Goal: Transaction & Acquisition: Purchase product/service

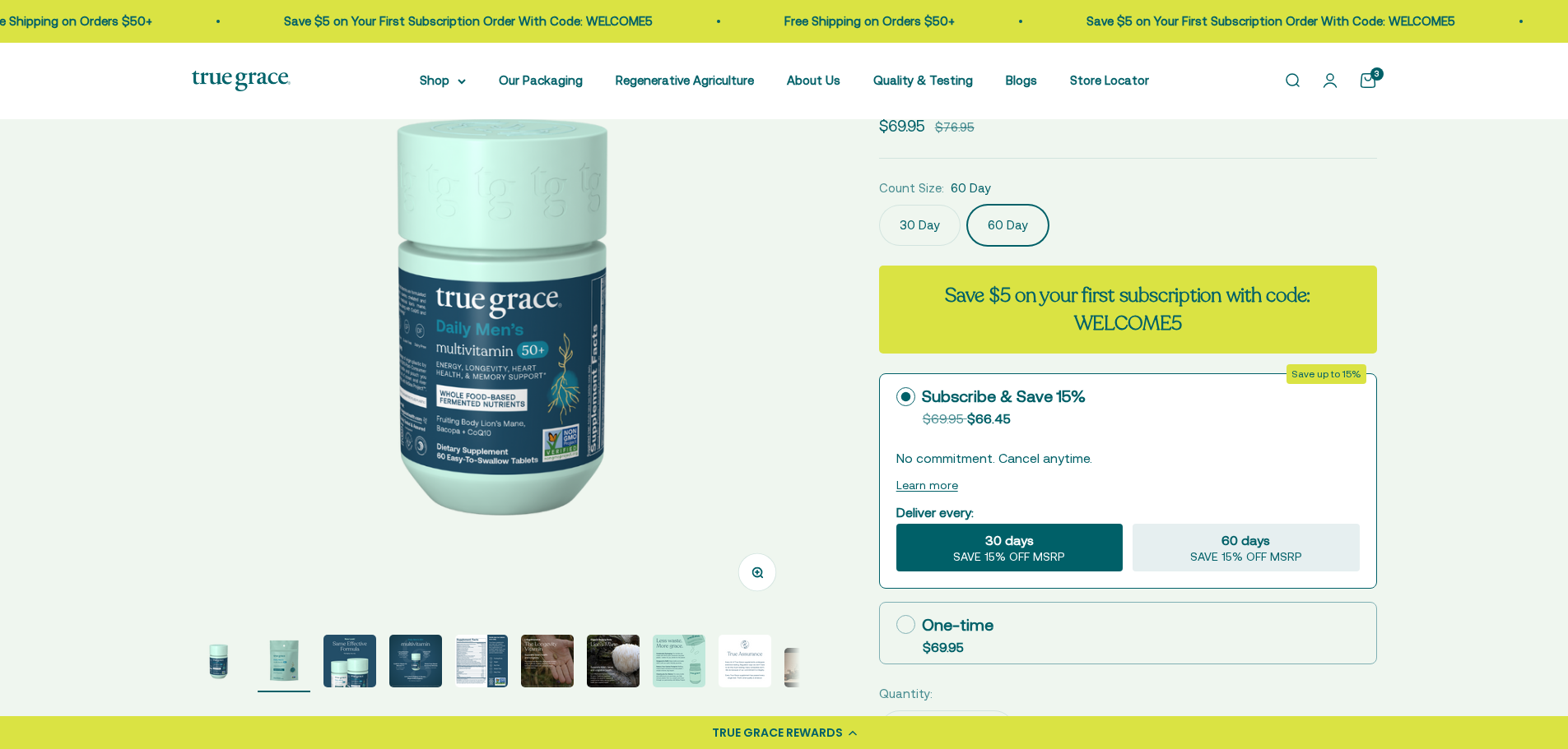
scroll to position [0, 627]
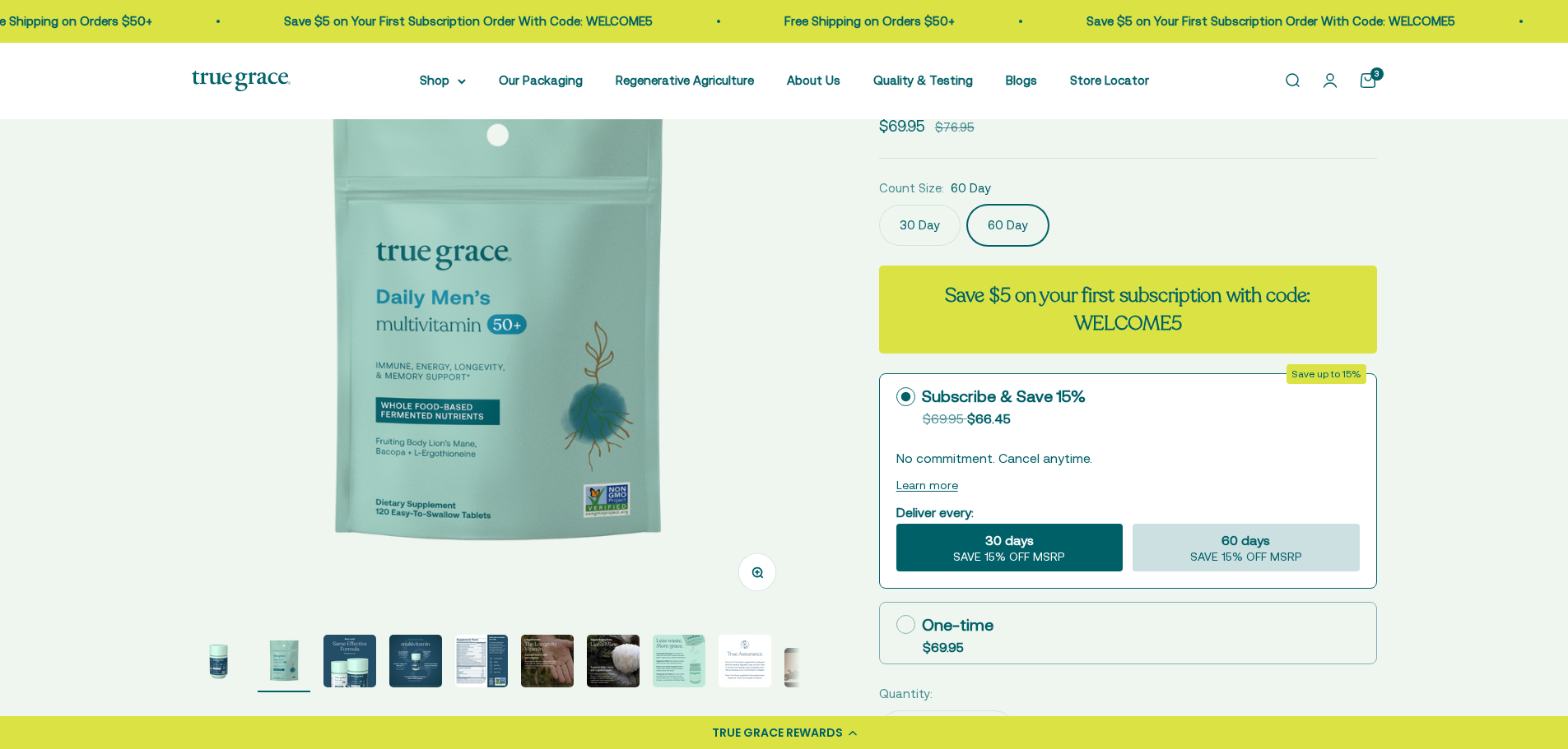
click at [1220, 540] on div "60 days SAVE 15% OFF MSRP" at bounding box center [1245, 547] width 226 height 47
click at [1132, 524] on input "60 days SAVE 15% OFF MSRP" at bounding box center [1131, 523] width 1 height 1
radio input "true"
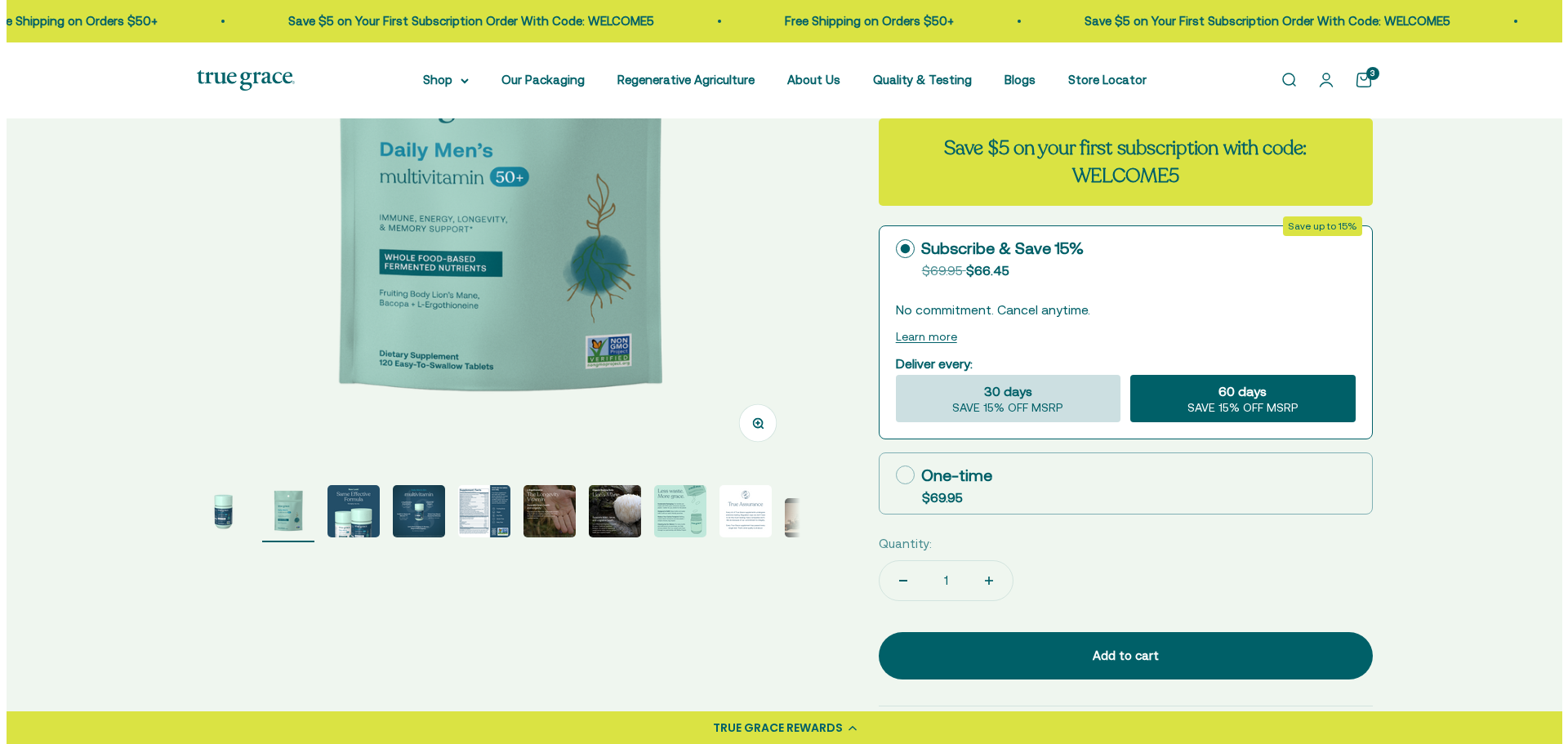
scroll to position [326, 0]
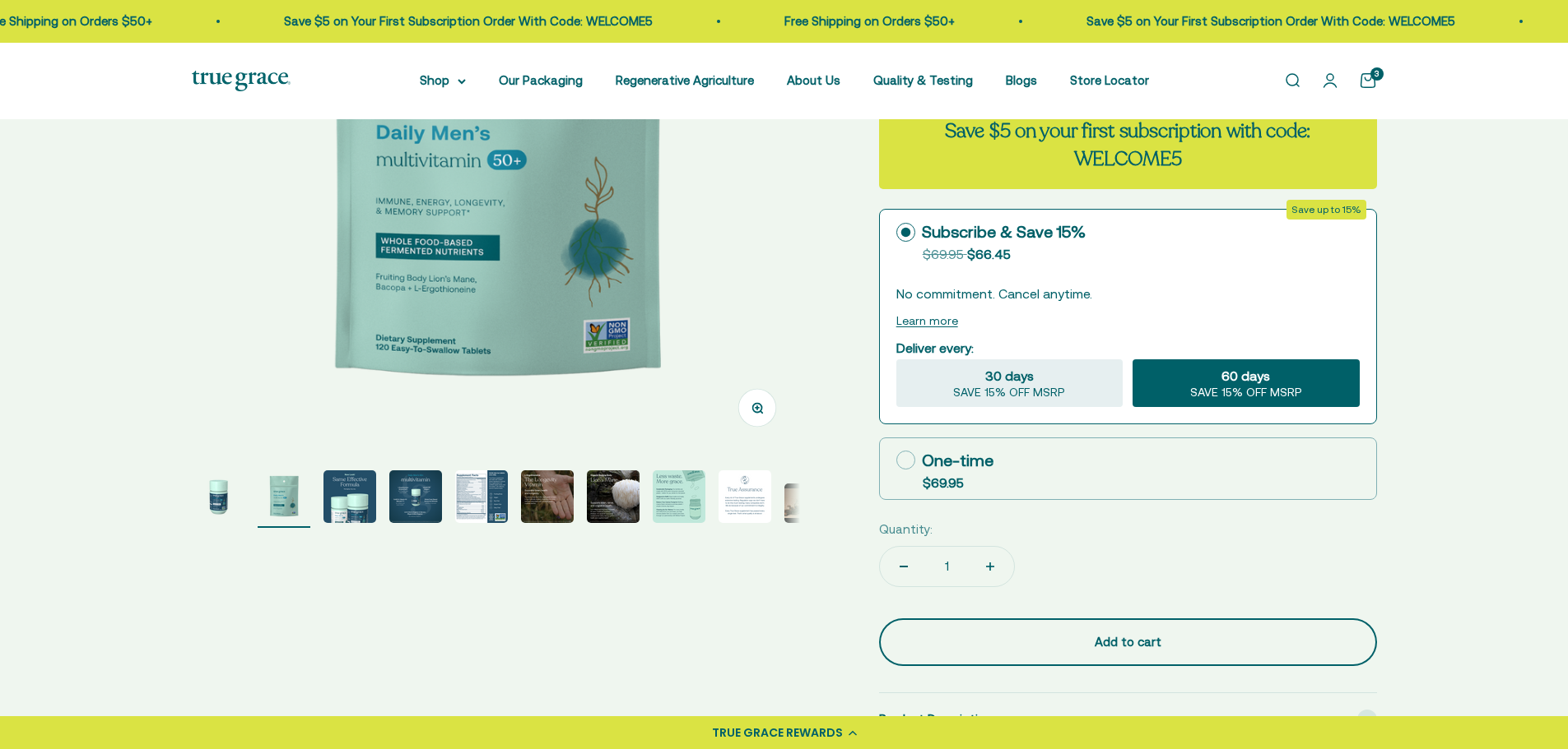
click at [1163, 639] on div "Add to cart" at bounding box center [1127, 643] width 432 height 19
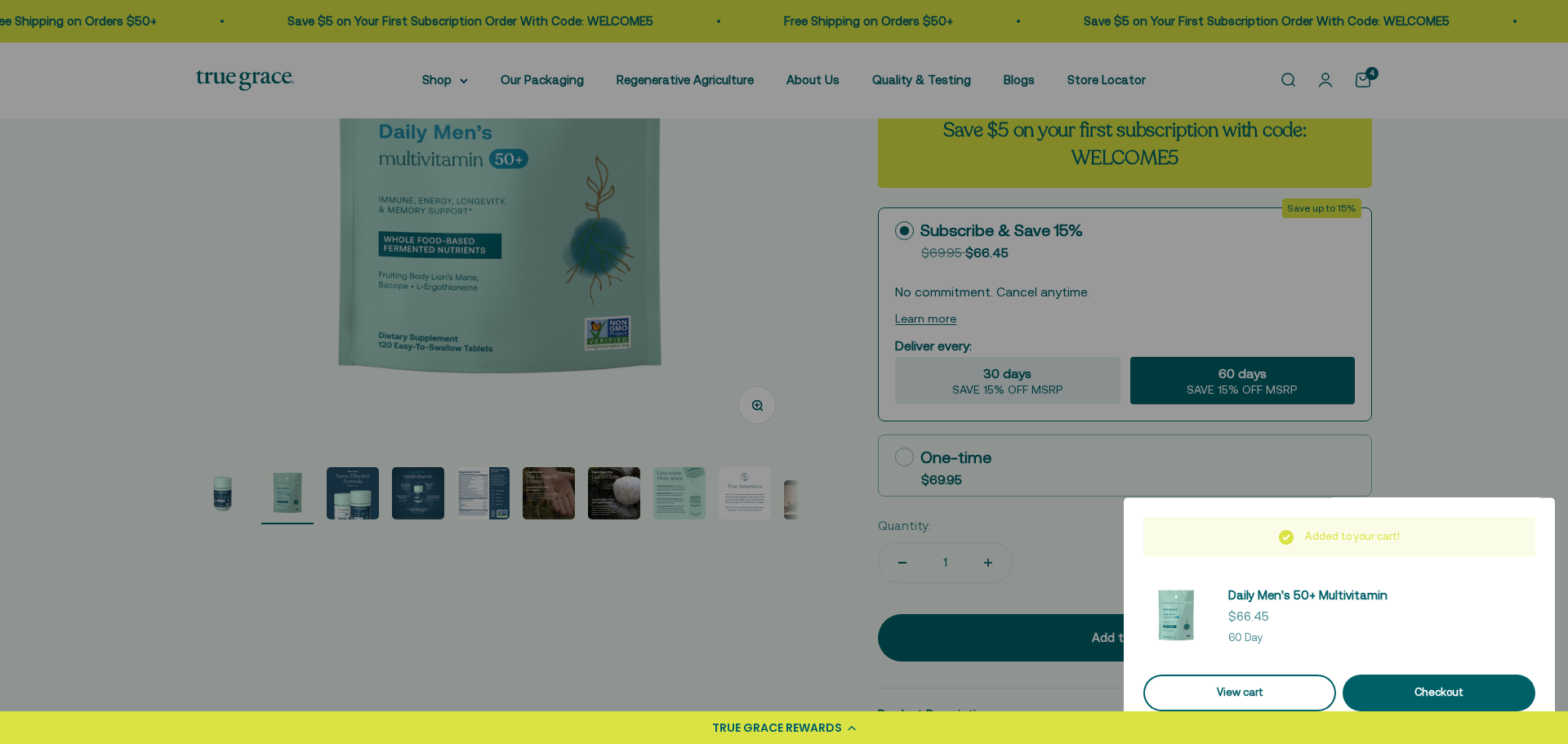
click at [1238, 686] on link "View cart" at bounding box center [1240, 693] width 193 height 36
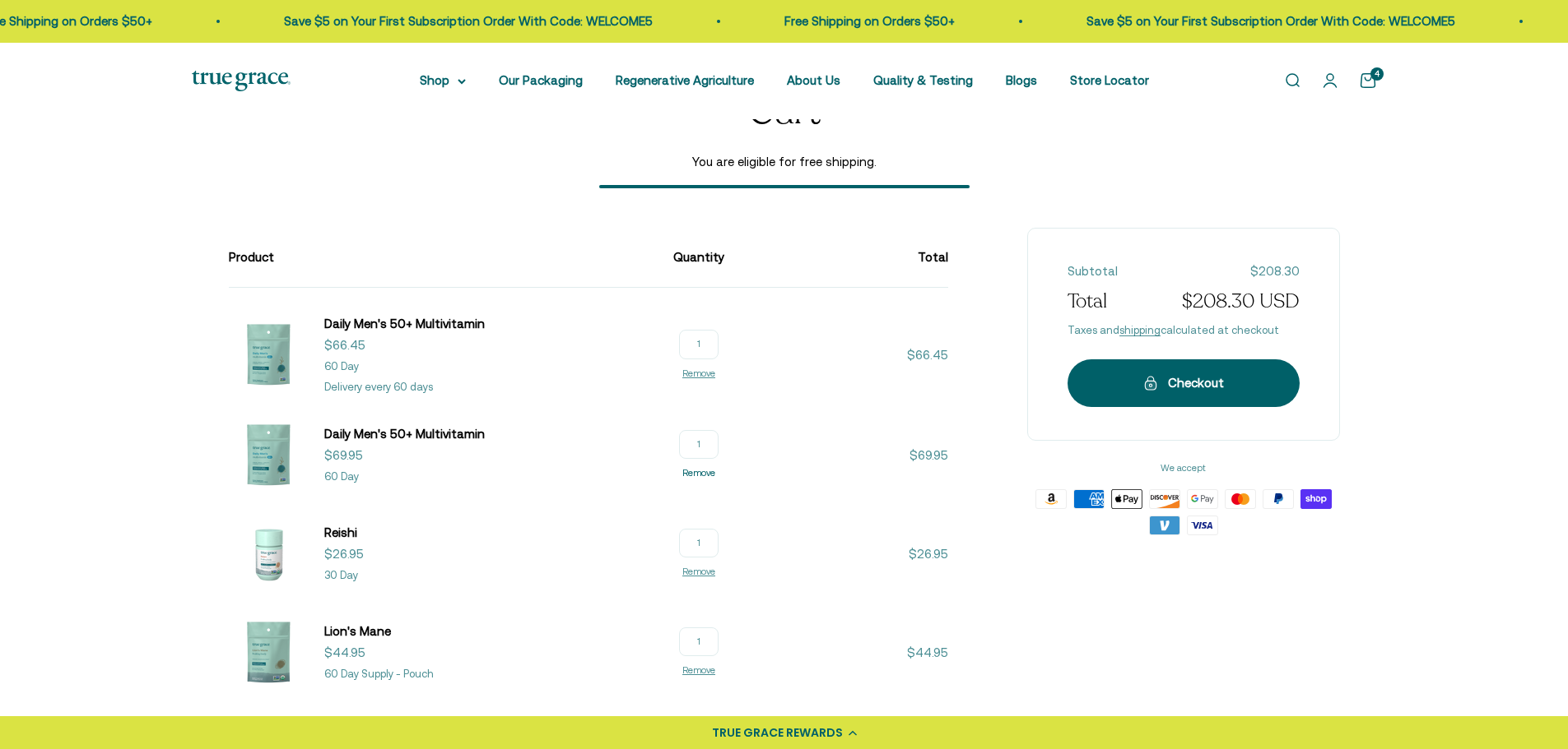
click at [699, 473] on link "Remove" at bounding box center [699, 473] width 33 height 10
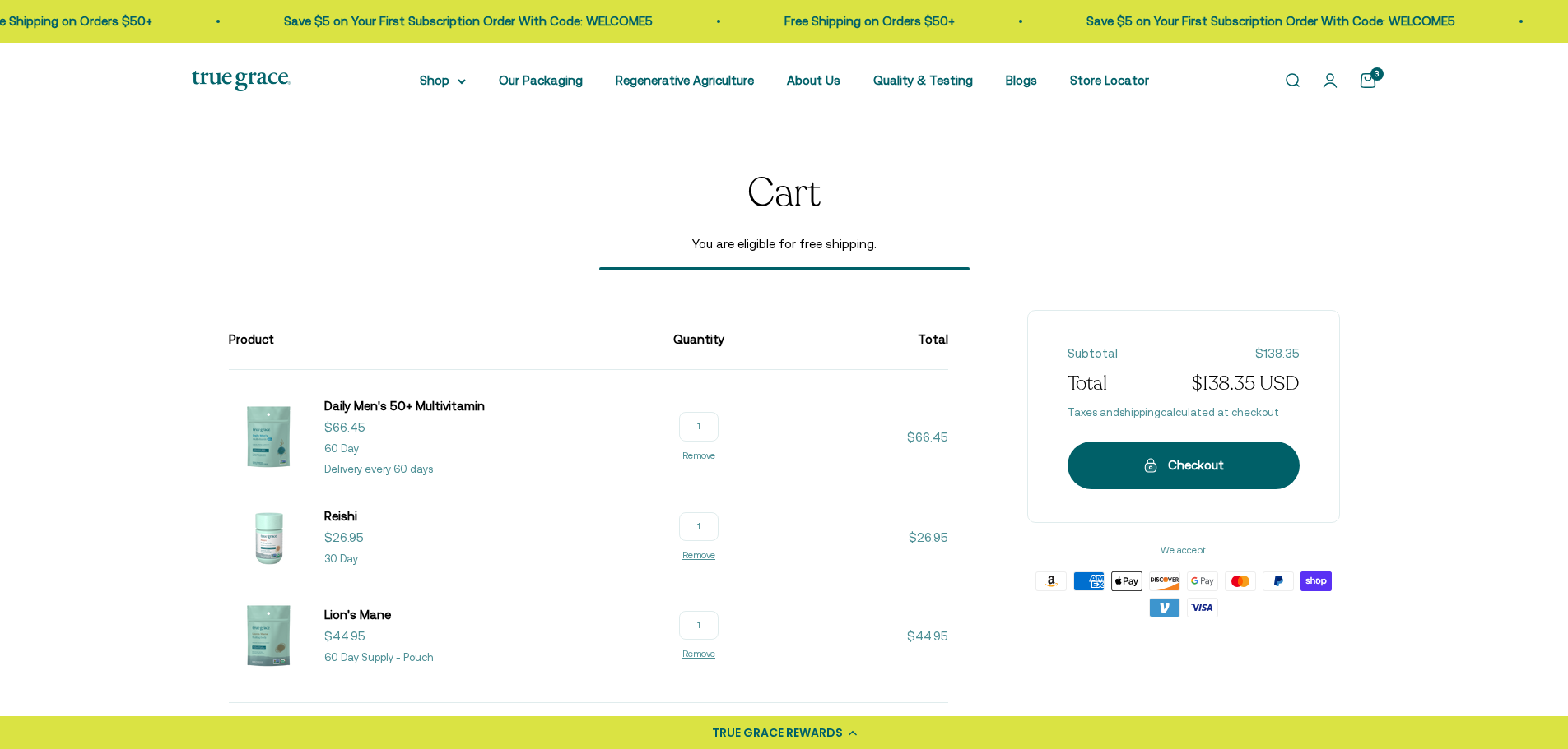
click at [339, 519] on span "Reishi" at bounding box center [340, 516] width 33 height 14
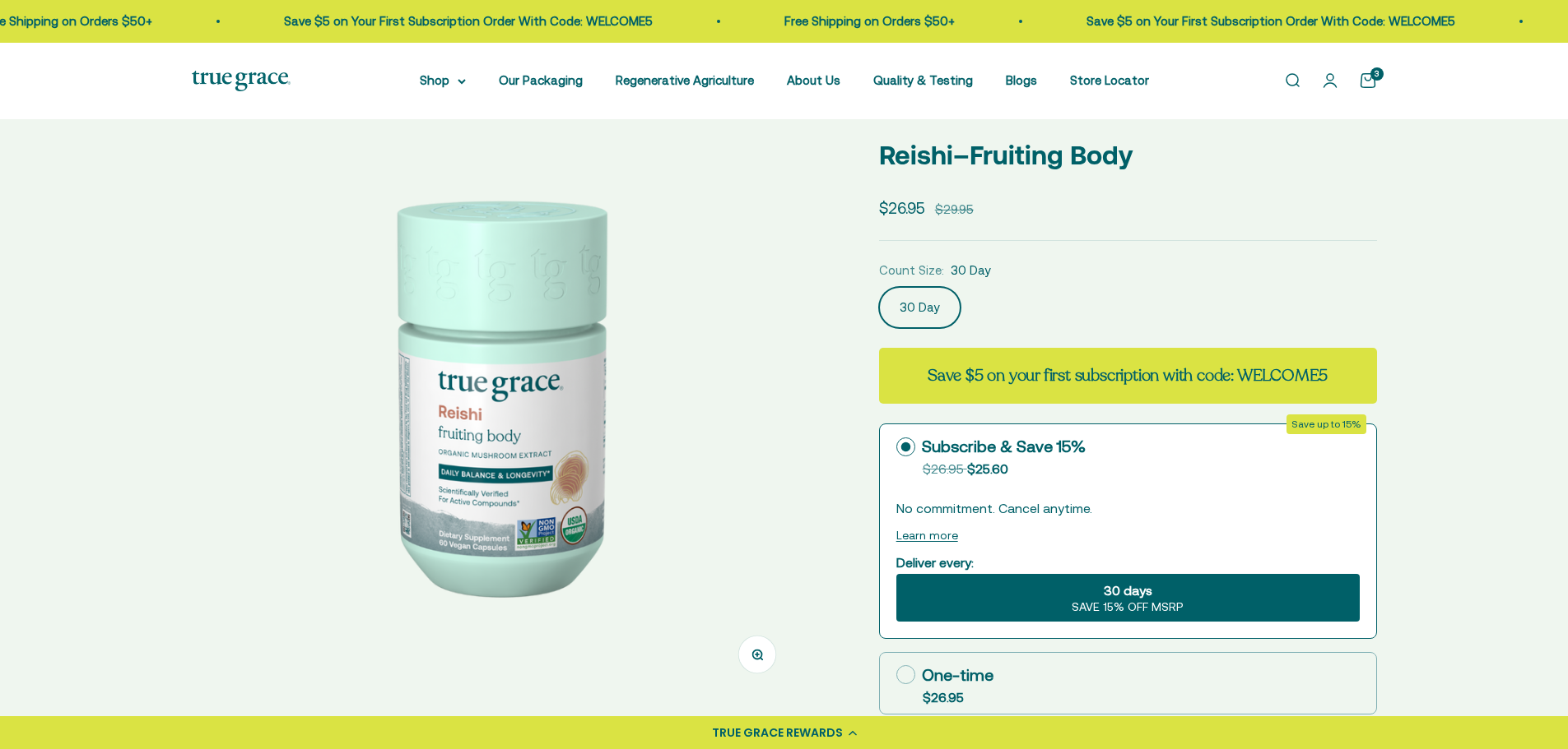
scroll to position [82, 0]
click at [1142, 599] on span "30 days" at bounding box center [1127, 591] width 48 height 19
click at [896, 574] on input "30 days SAVE 15% OFF MSRP" at bounding box center [895, 573] width 1 height 1
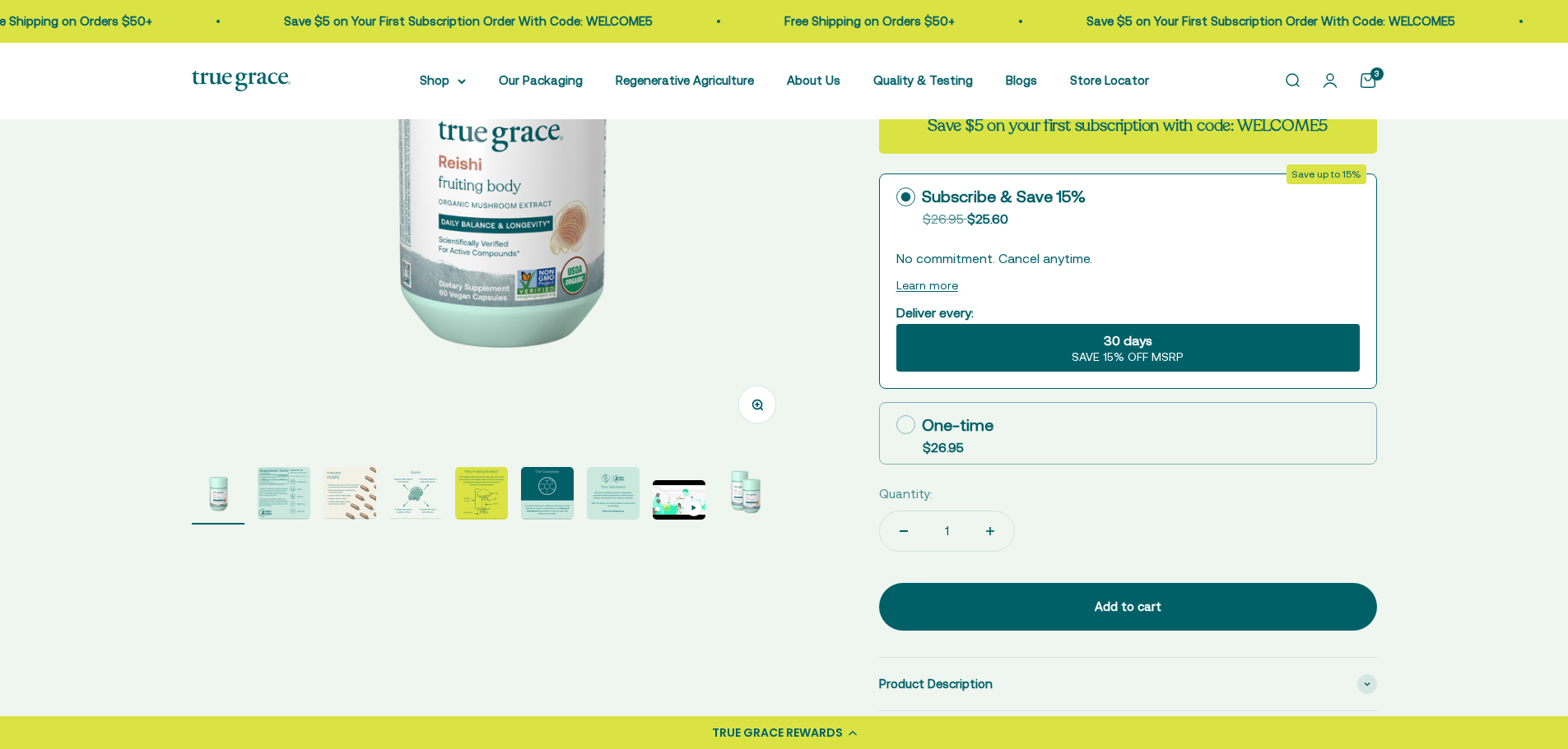
scroll to position [412, 0]
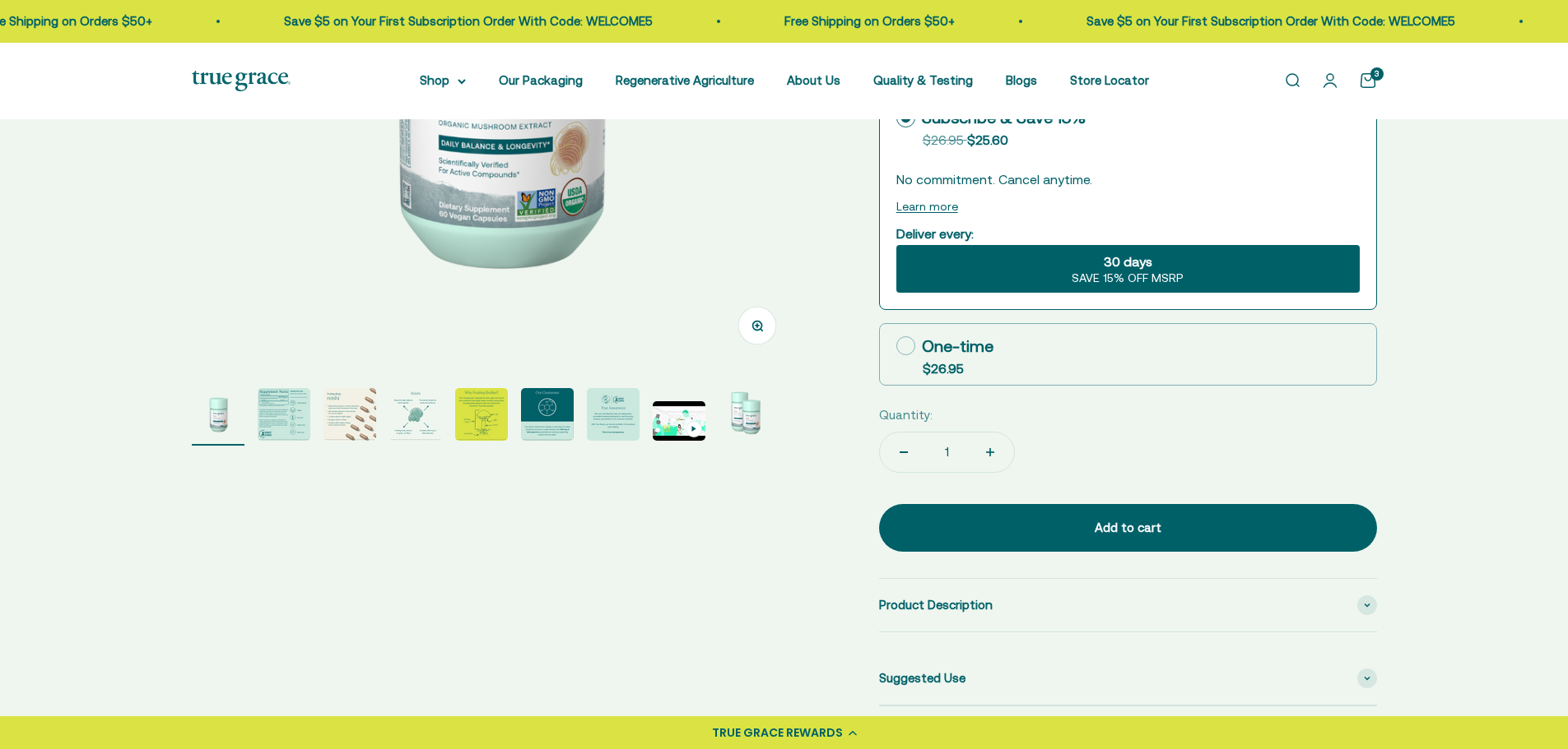
click at [1032, 278] on div "30 days SAVE 15% OFF MSRP" at bounding box center [1127, 269] width 463 height 47
click at [896, 245] on input "30 days SAVE 15% OFF MSRP" at bounding box center [895, 245] width 1 height 1
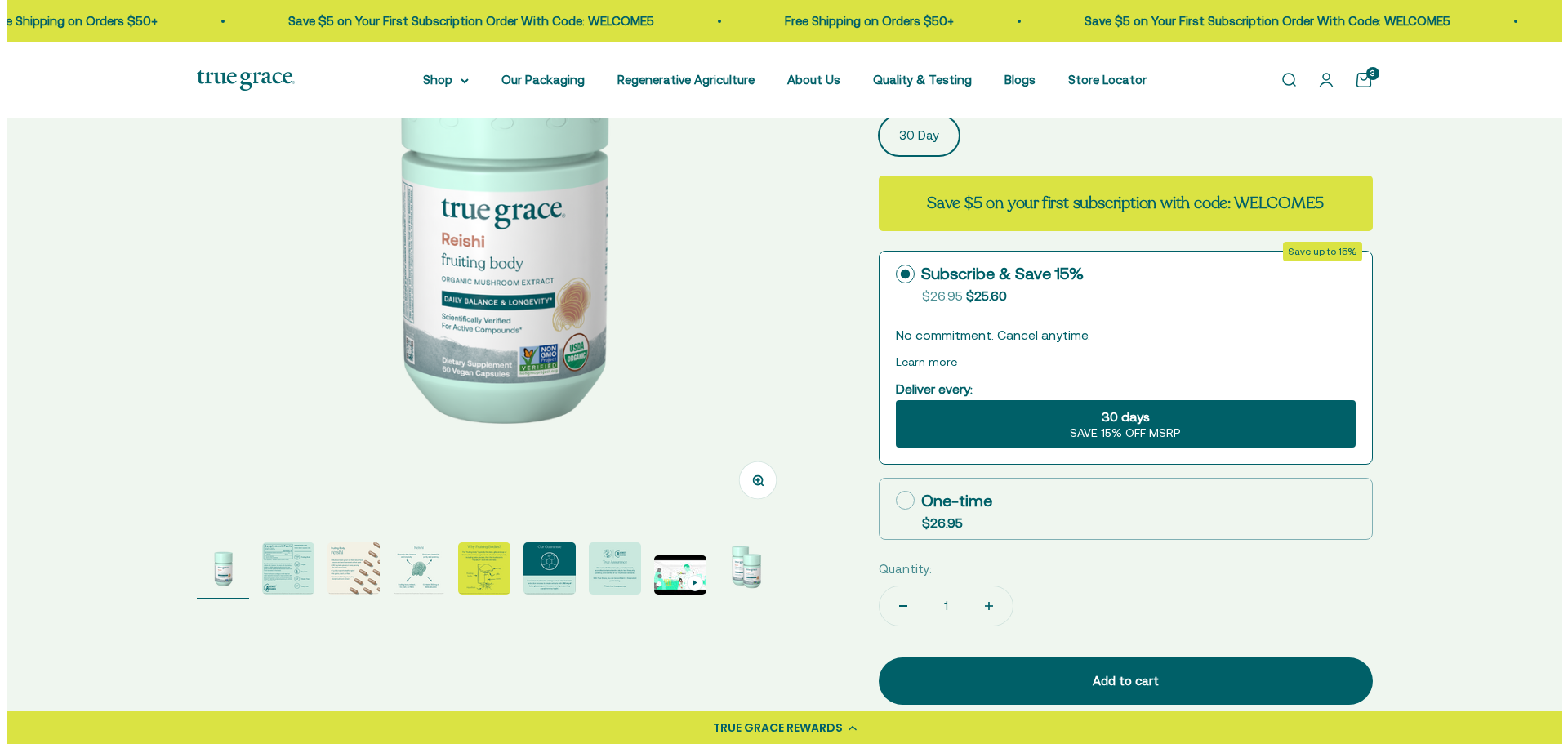
scroll to position [245, 0]
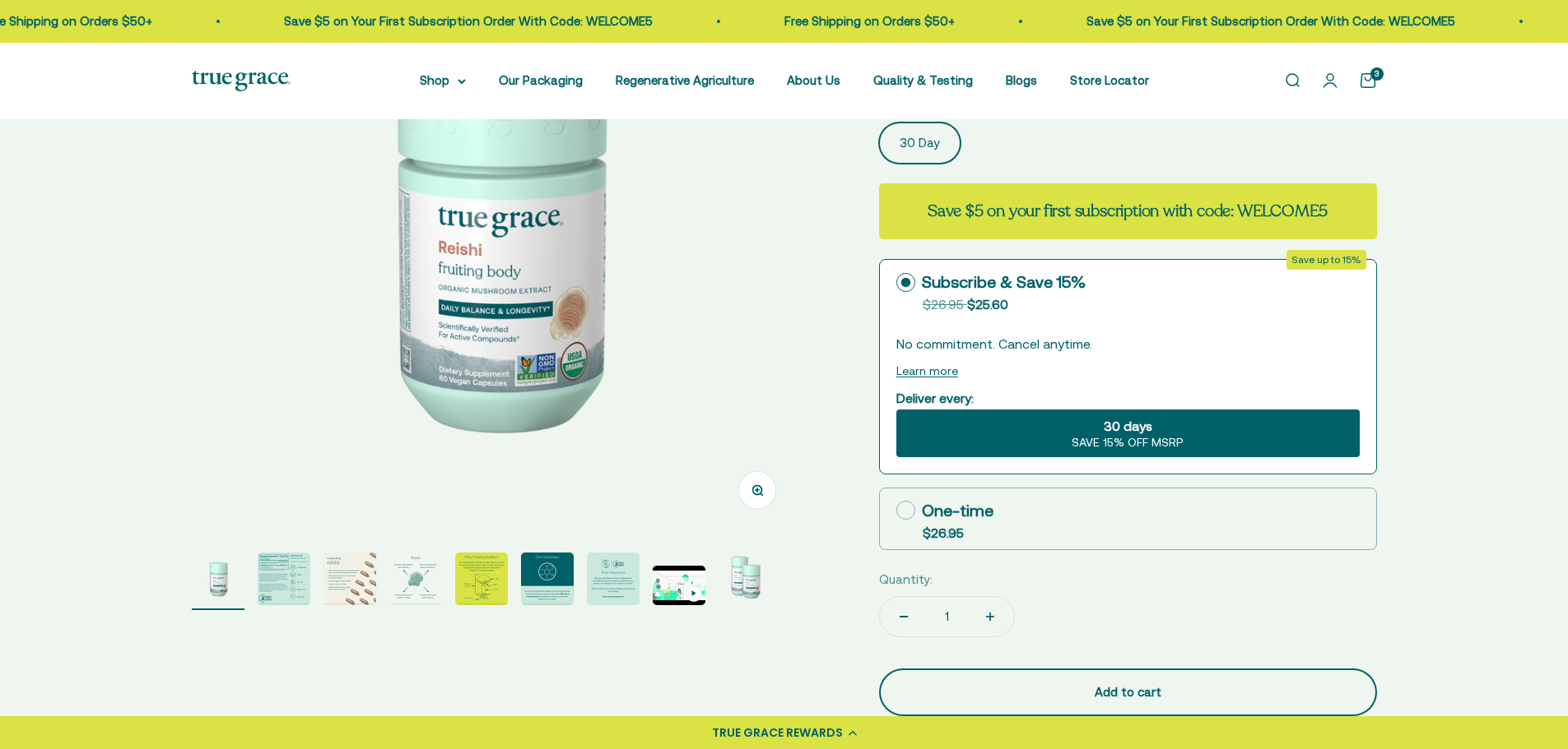
click at [1079, 685] on div "Add to cart" at bounding box center [1127, 693] width 432 height 19
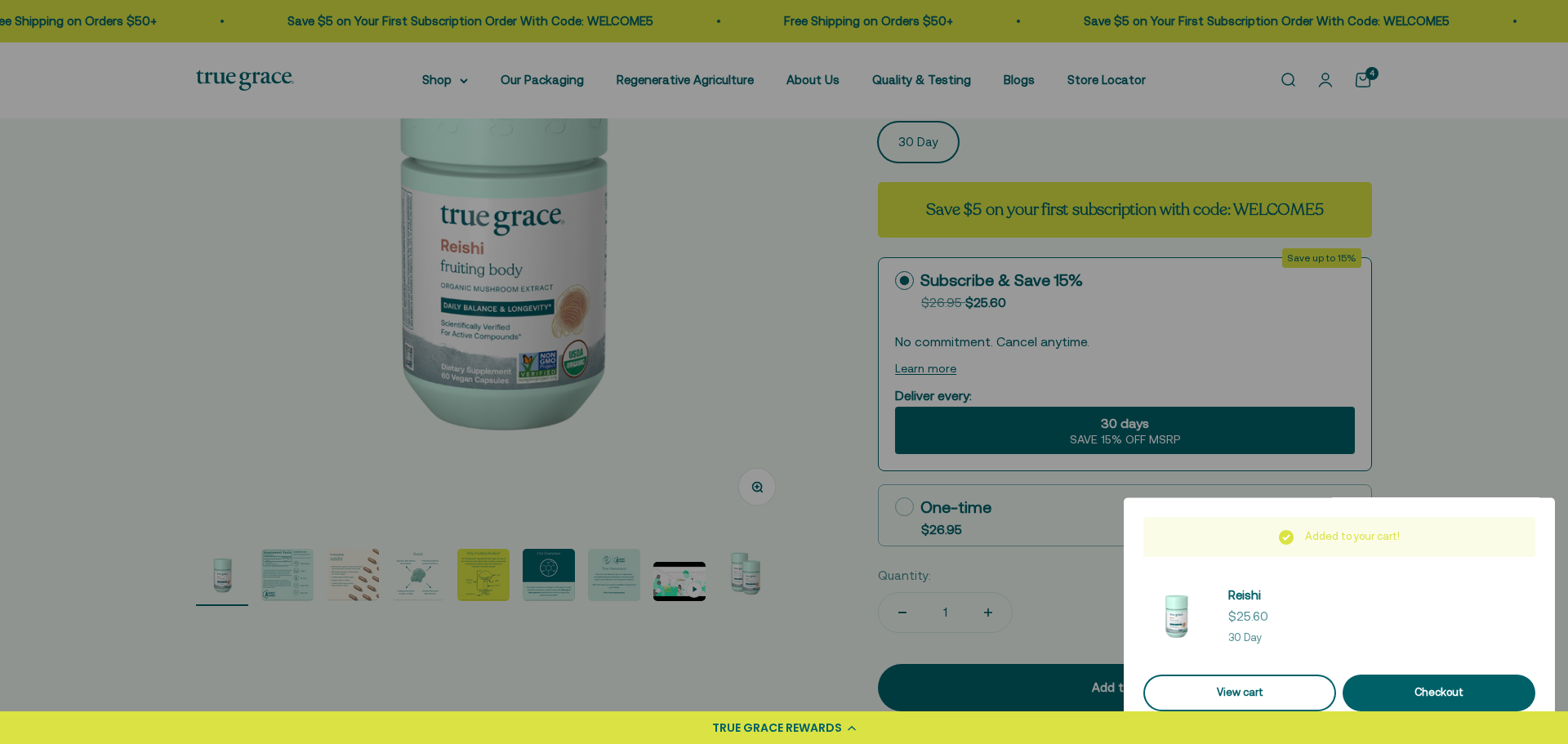
click at [1222, 689] on link "View cart" at bounding box center [1240, 693] width 193 height 36
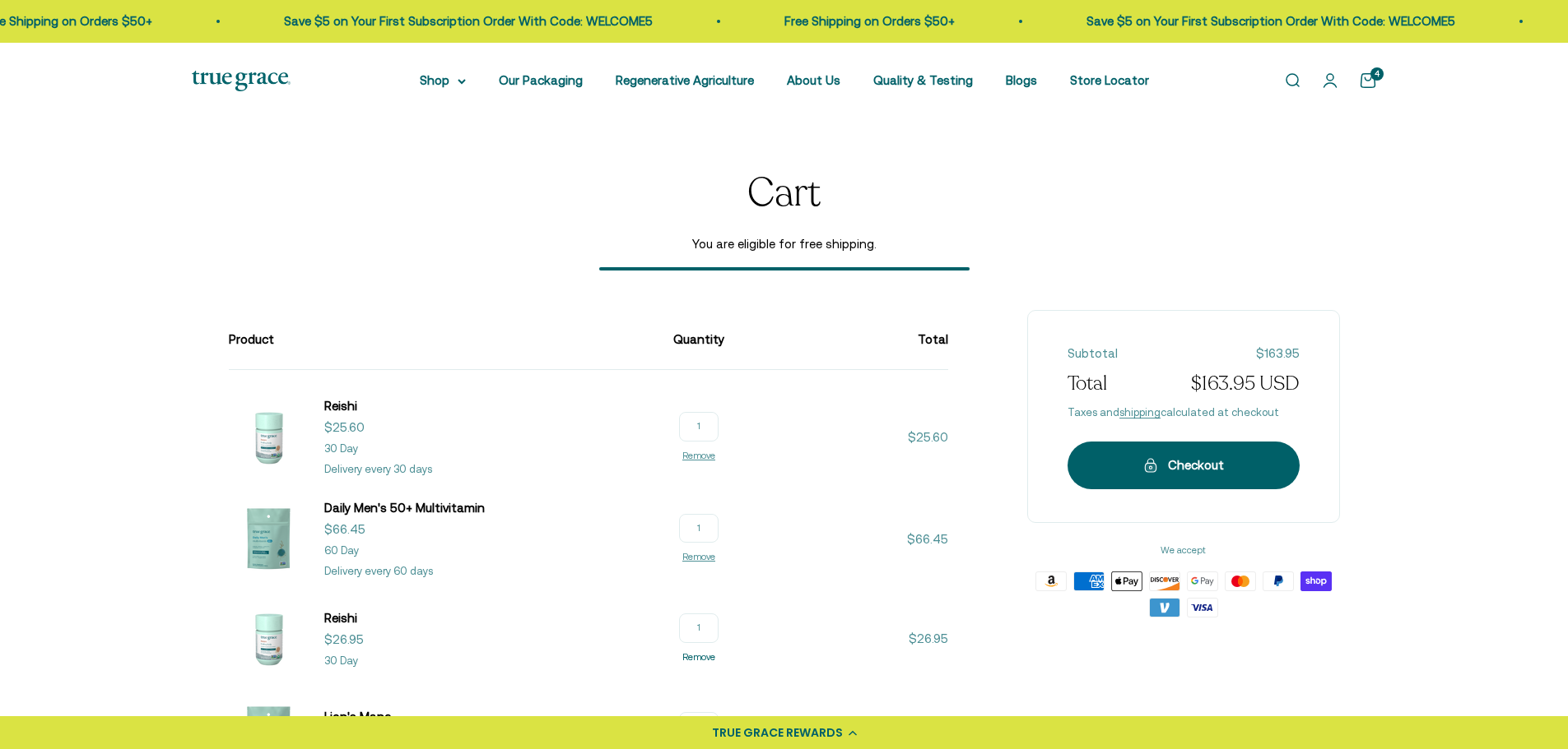
scroll to position [164, 0]
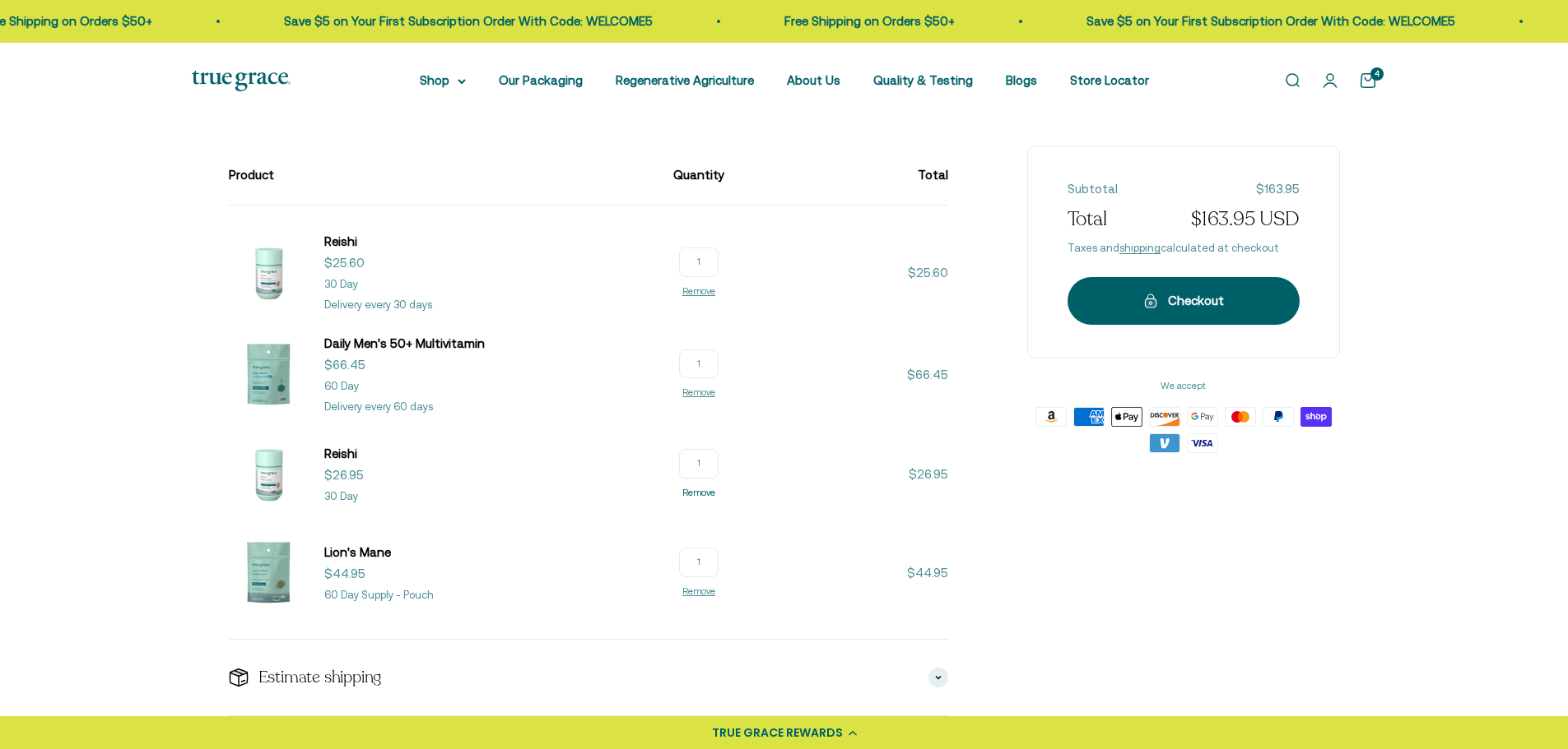
click at [692, 494] on link "Remove" at bounding box center [699, 493] width 33 height 10
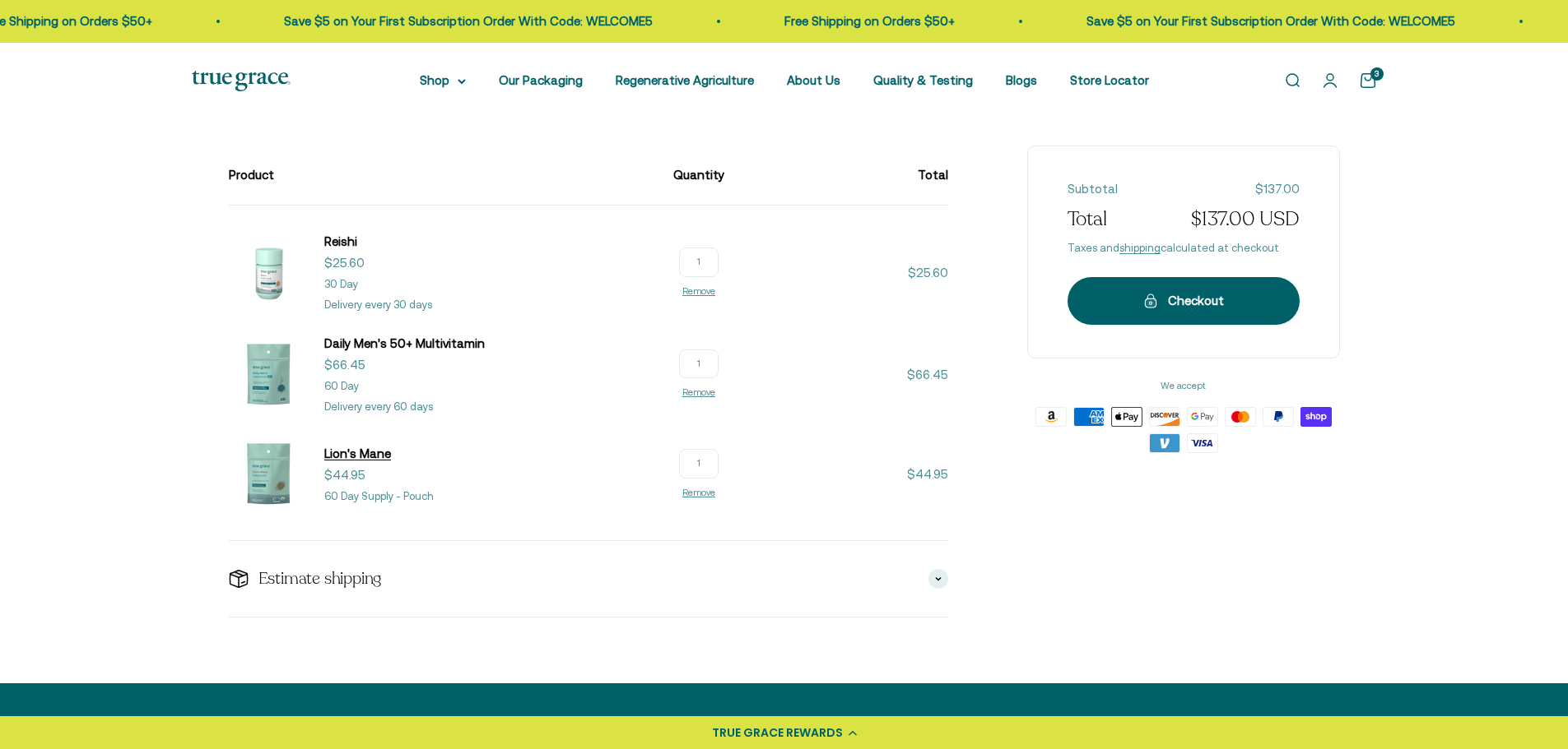
click at [377, 450] on span "Lion's Mane" at bounding box center [357, 453] width 67 height 14
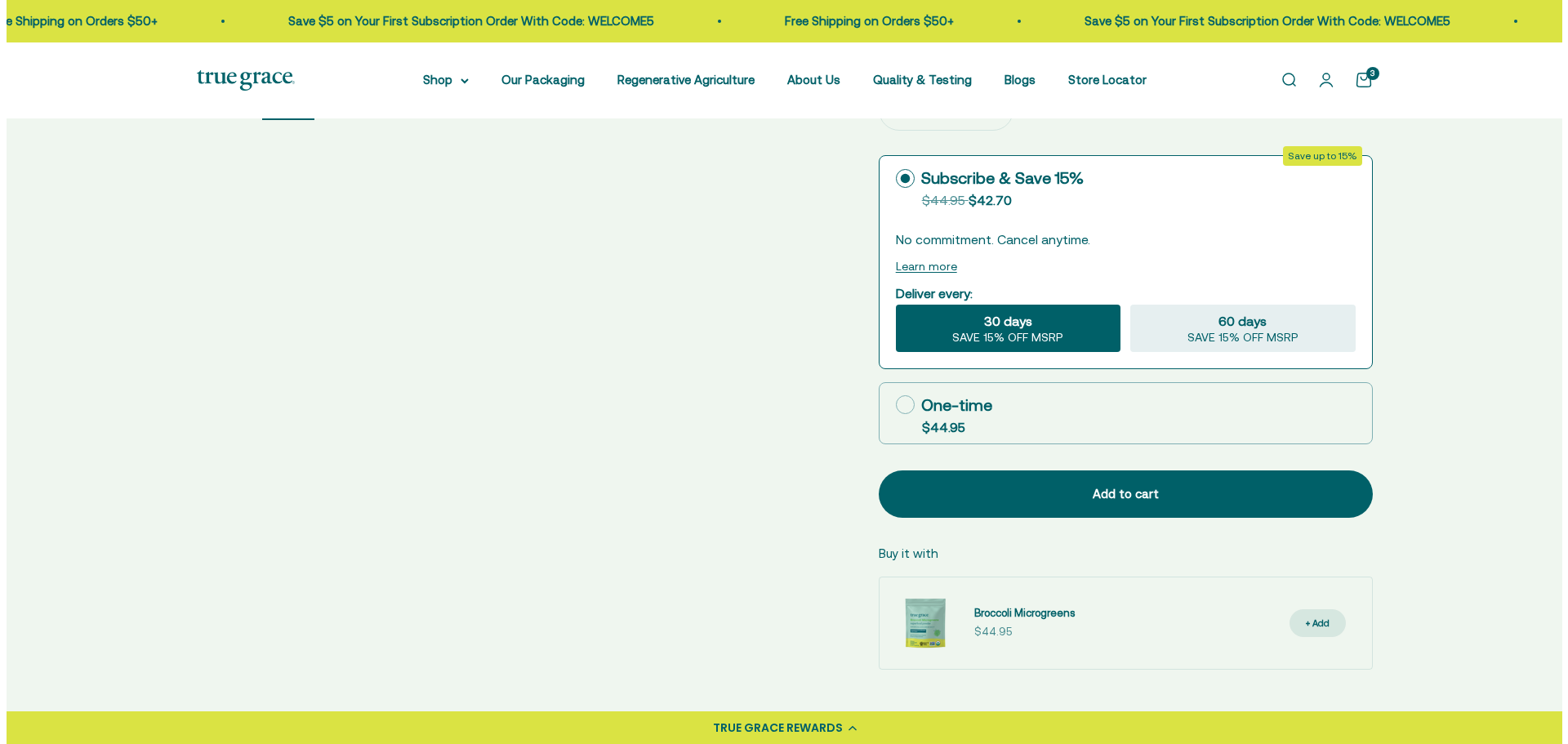
scroll to position [735, 0]
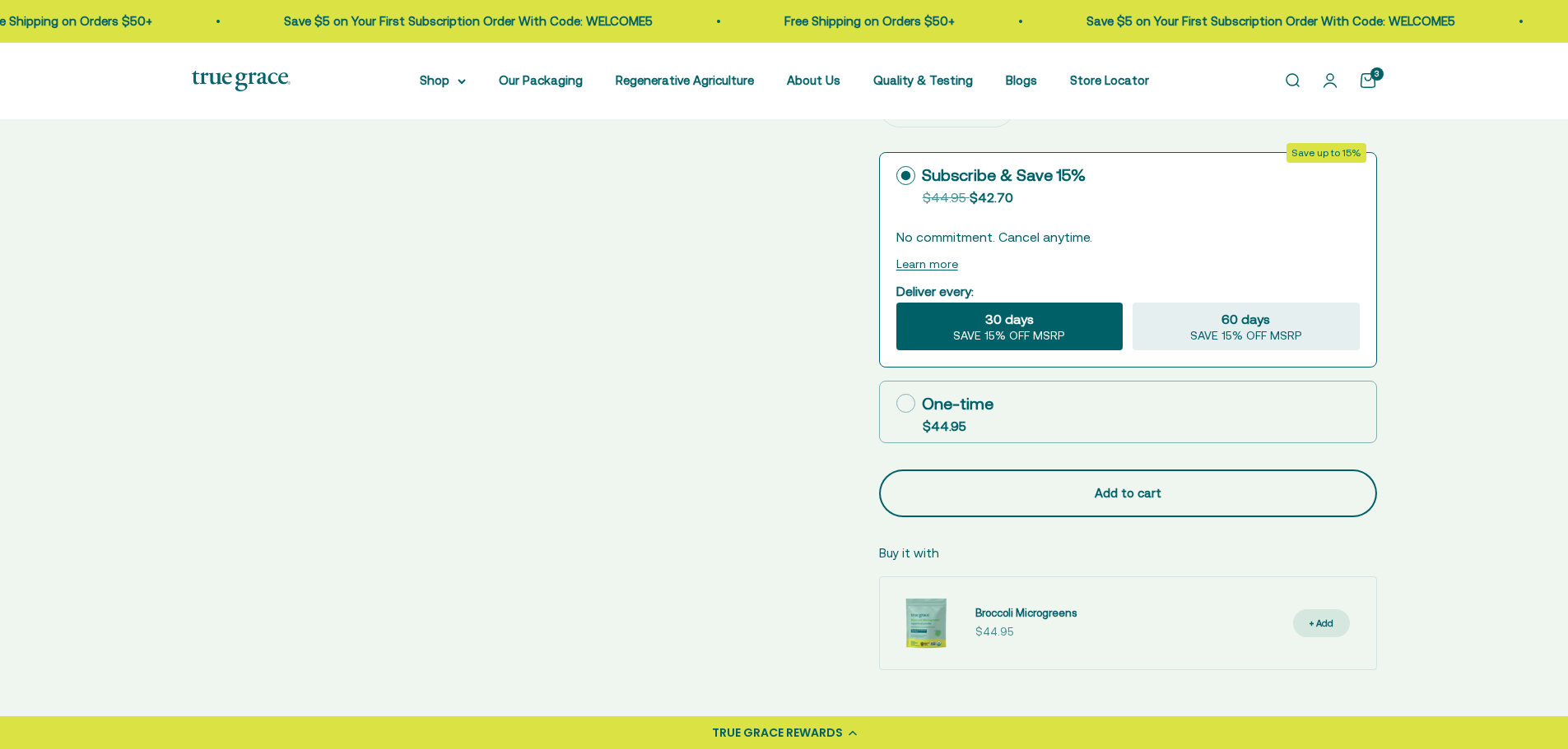
click at [1118, 484] on div "Add to cart" at bounding box center [1127, 494] width 432 height 19
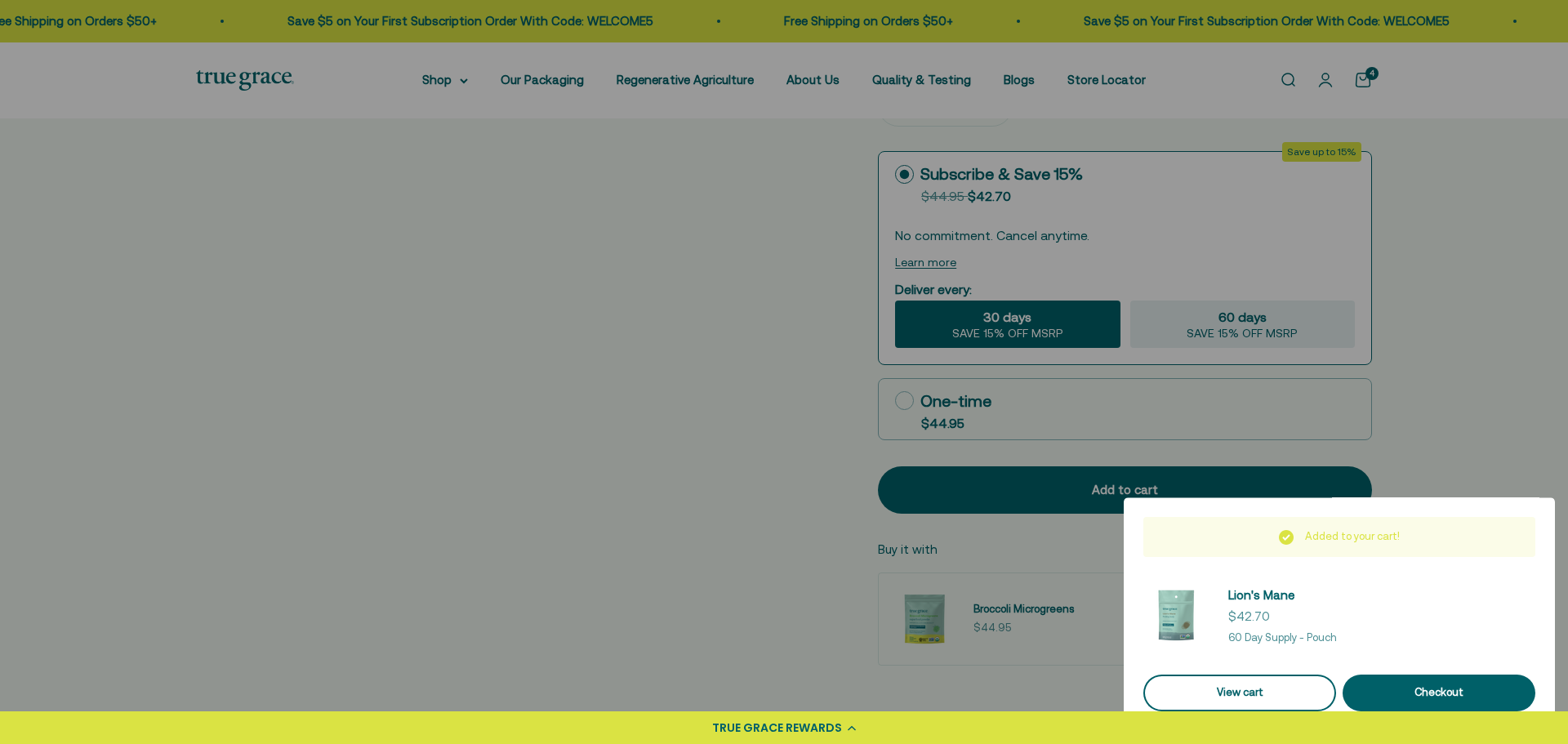
click at [1220, 689] on link "View cart" at bounding box center [1240, 693] width 193 height 36
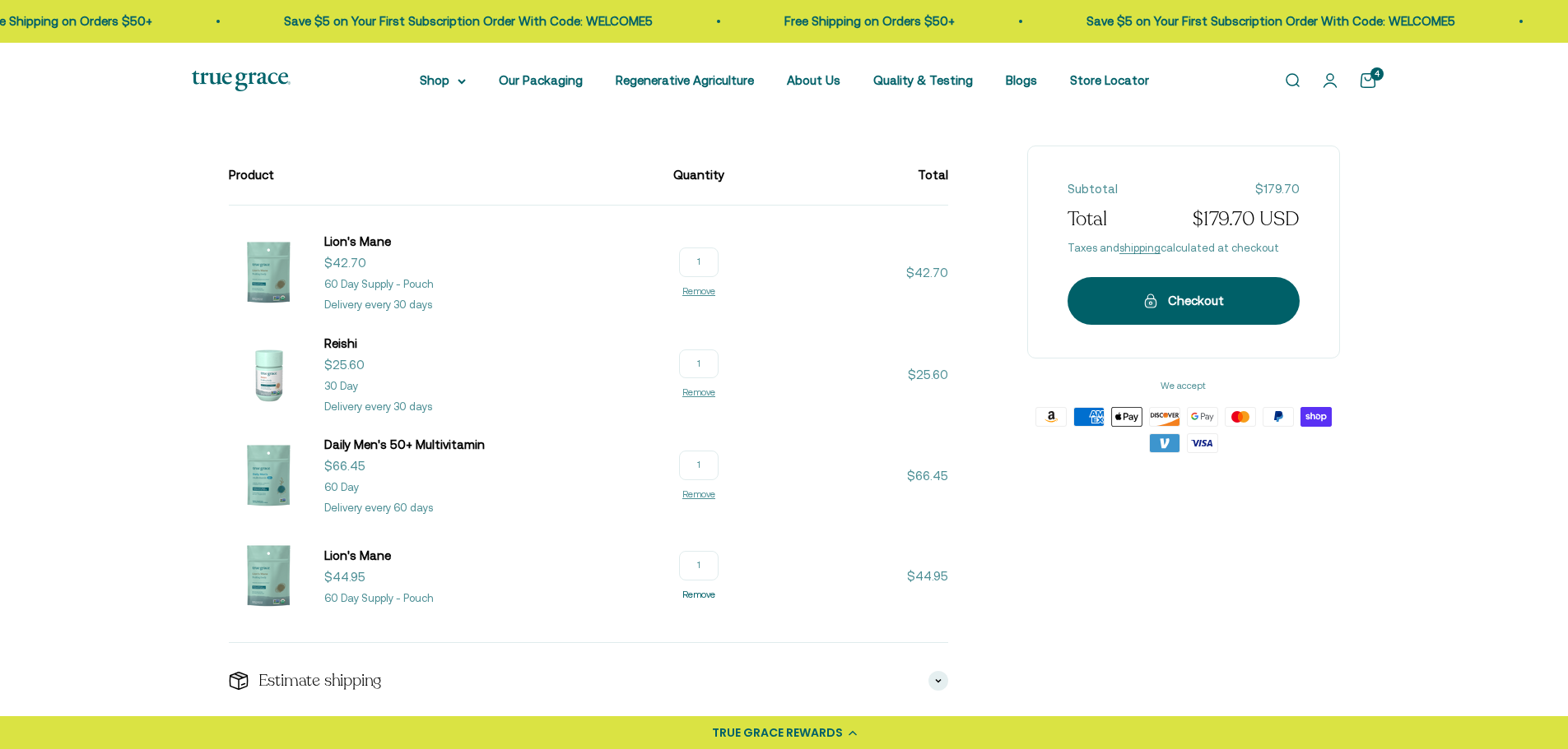
click at [693, 595] on link "Remove" at bounding box center [699, 594] width 33 height 10
